Goal: Check status: Check status

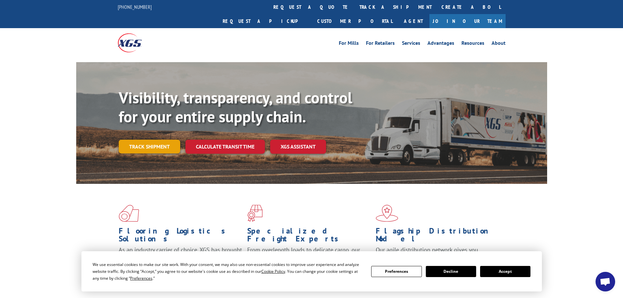
click at [147, 140] on link "Track shipment" at bounding box center [150, 147] width 62 height 14
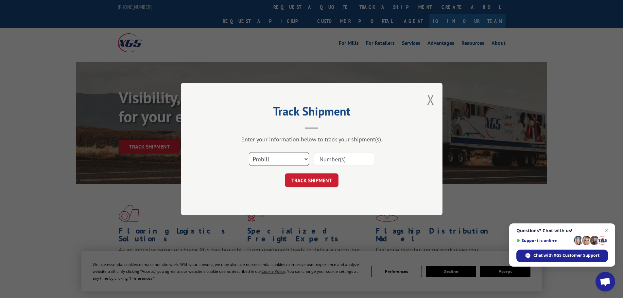
click at [278, 160] on select "Select category... Probill BOL PO" at bounding box center [279, 159] width 60 height 14
select select "po"
click at [249, 152] on select "Select category... Probill BOL PO" at bounding box center [279, 159] width 60 height 14
click at [341, 159] on input at bounding box center [344, 159] width 60 height 14
paste input "11517875"
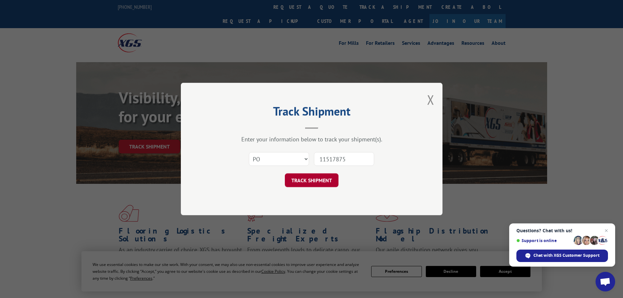
type input "11517875"
click at [309, 179] on button "TRACK SHIPMENT" at bounding box center [312, 180] width 54 height 14
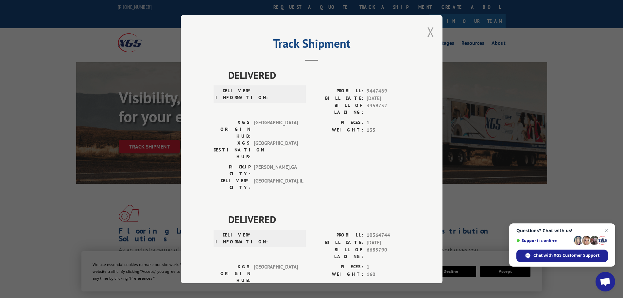
click at [427, 33] on button "Close modal" at bounding box center [430, 31] width 7 height 17
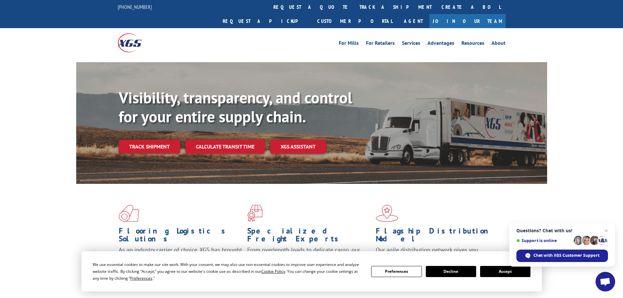
click at [0, 89] on div "Visibility, transparency, and control for your entire supply chain. Track shipm…" at bounding box center [311, 129] width 623 height 134
